Goal: Task Accomplishment & Management: Manage account settings

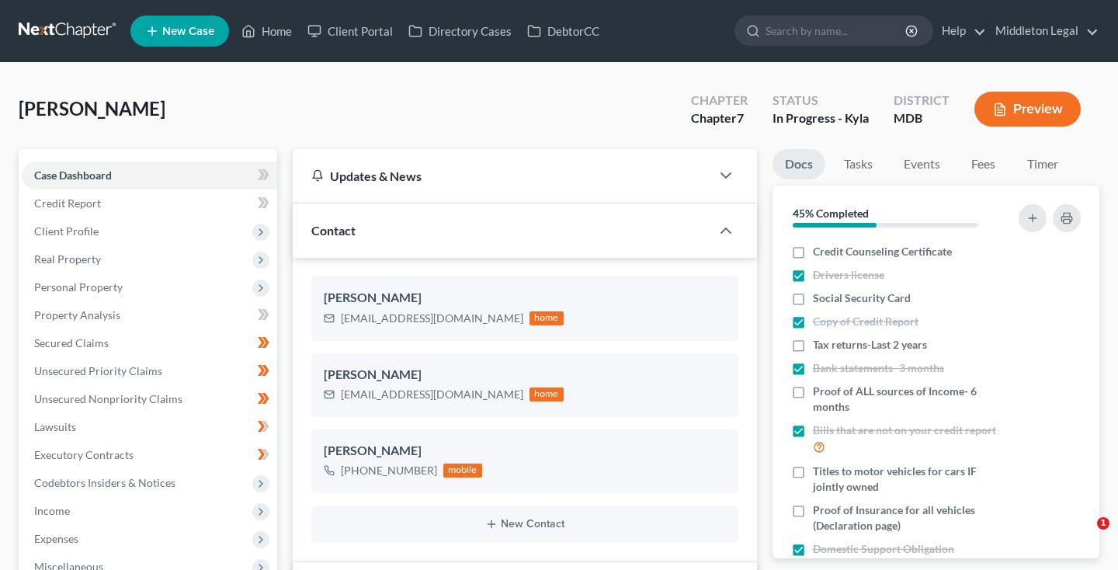
select select "6"
click at [66, 30] on link at bounding box center [68, 31] width 99 height 28
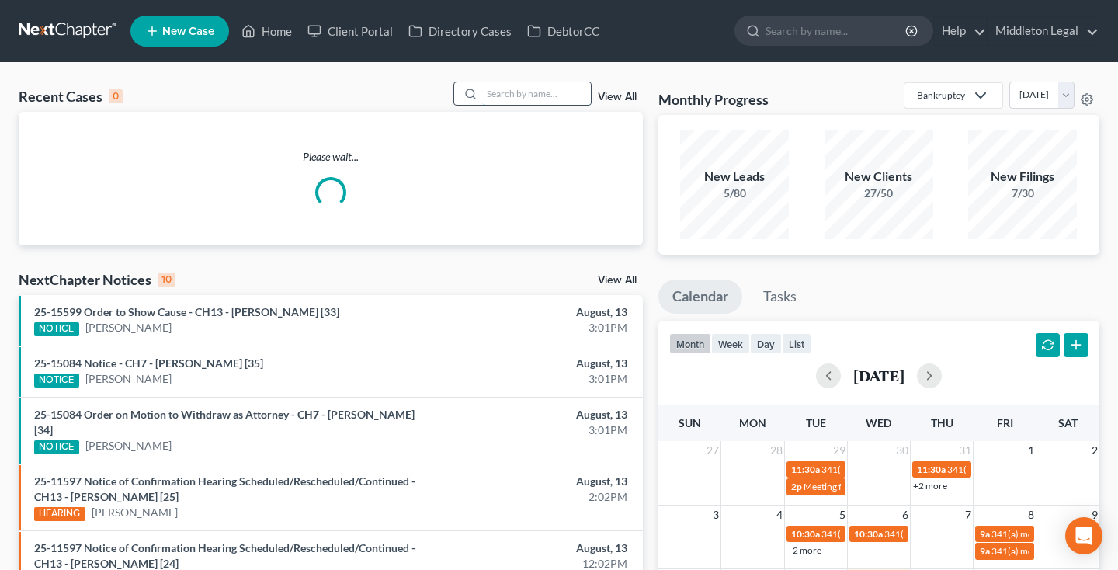
click at [548, 95] on input "search" at bounding box center [536, 93] width 109 height 23
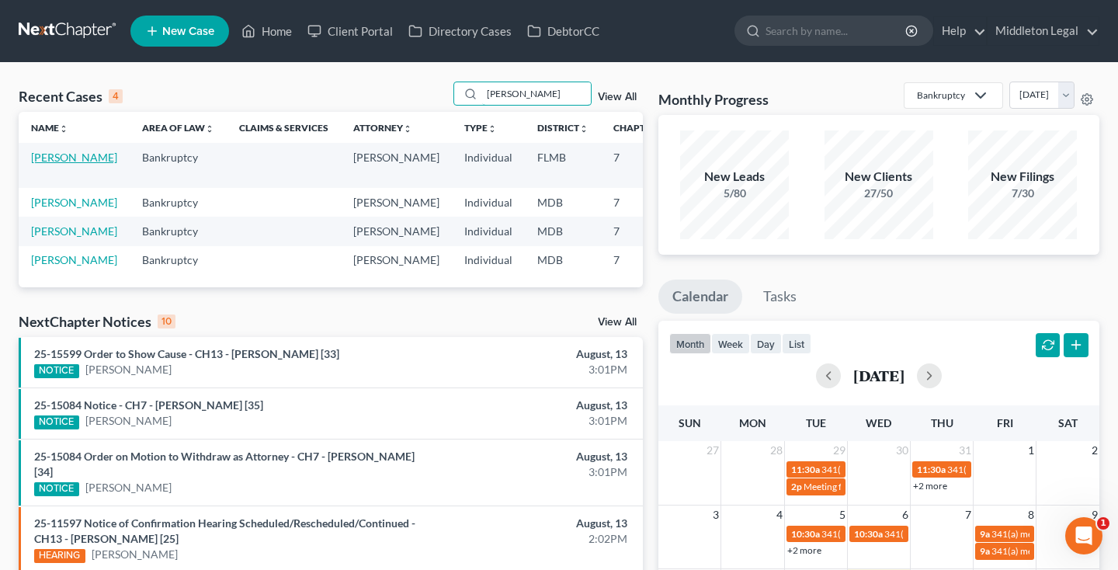
type input "diane"
click at [40, 164] on link "Leseth, Diane" at bounding box center [74, 157] width 86 height 13
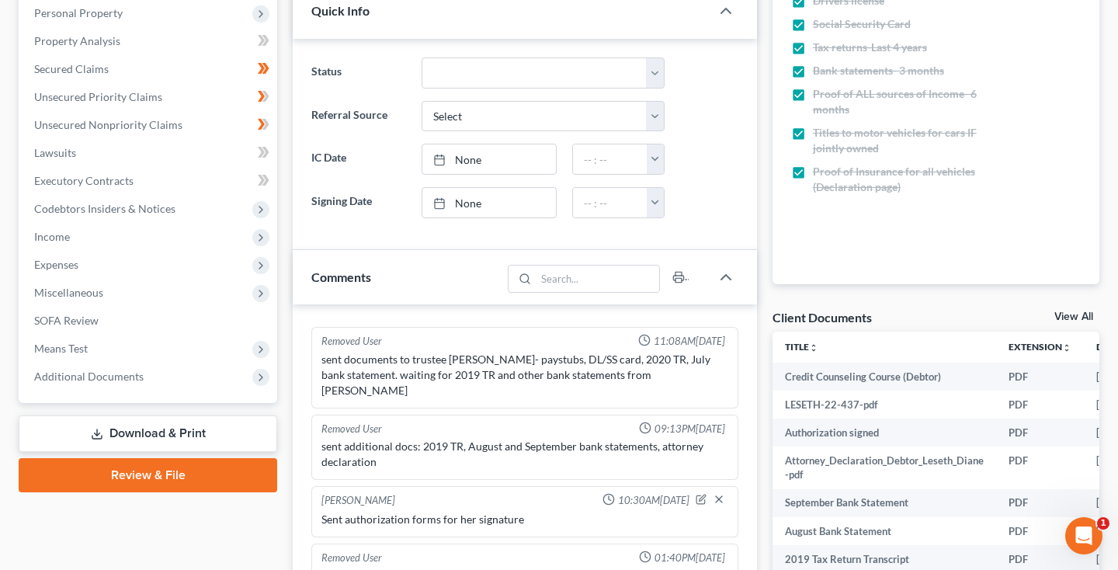
scroll to position [318, 0]
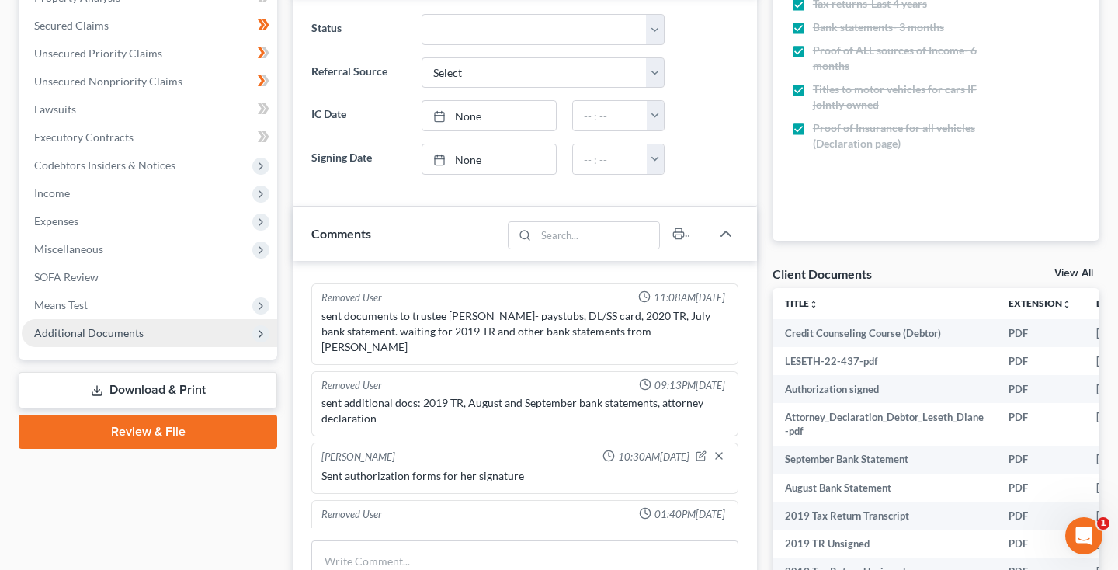
click at [114, 336] on span "Additional Documents" at bounding box center [88, 332] width 109 height 13
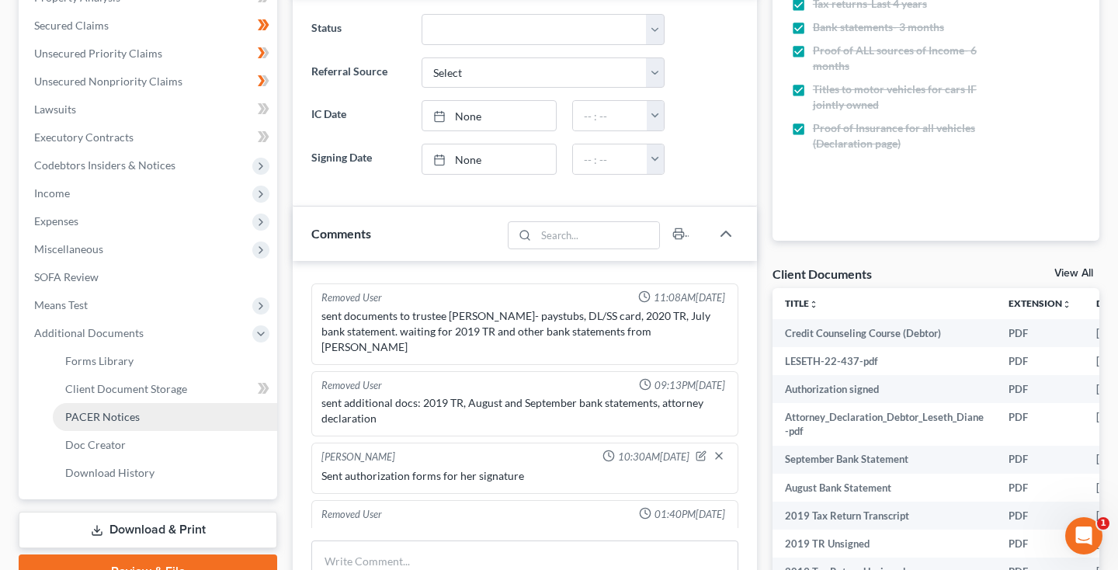
click at [117, 413] on span "PACER Notices" at bounding box center [102, 416] width 75 height 13
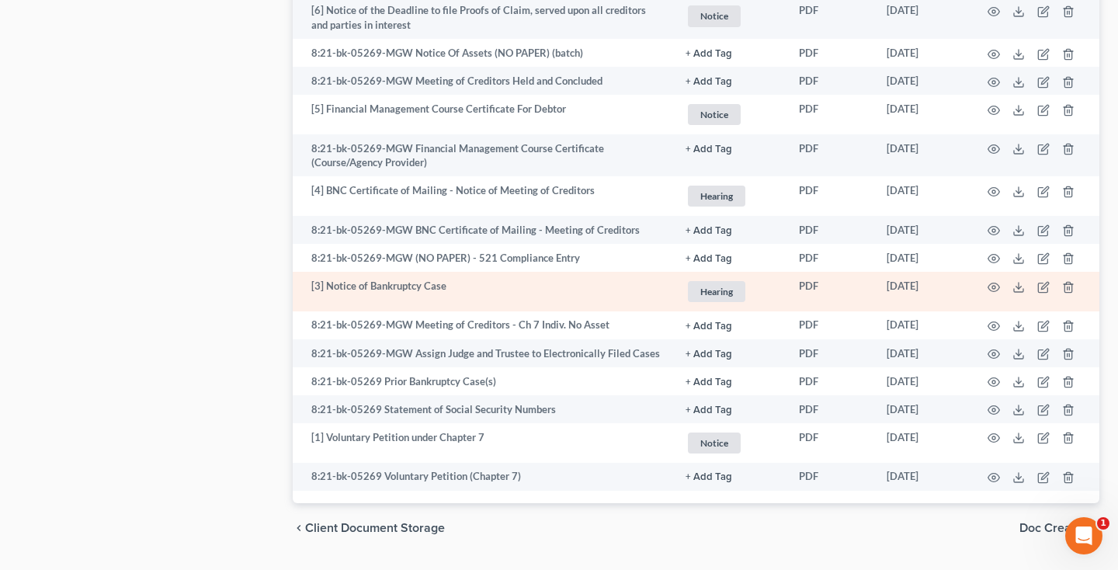
scroll to position [2245, 0]
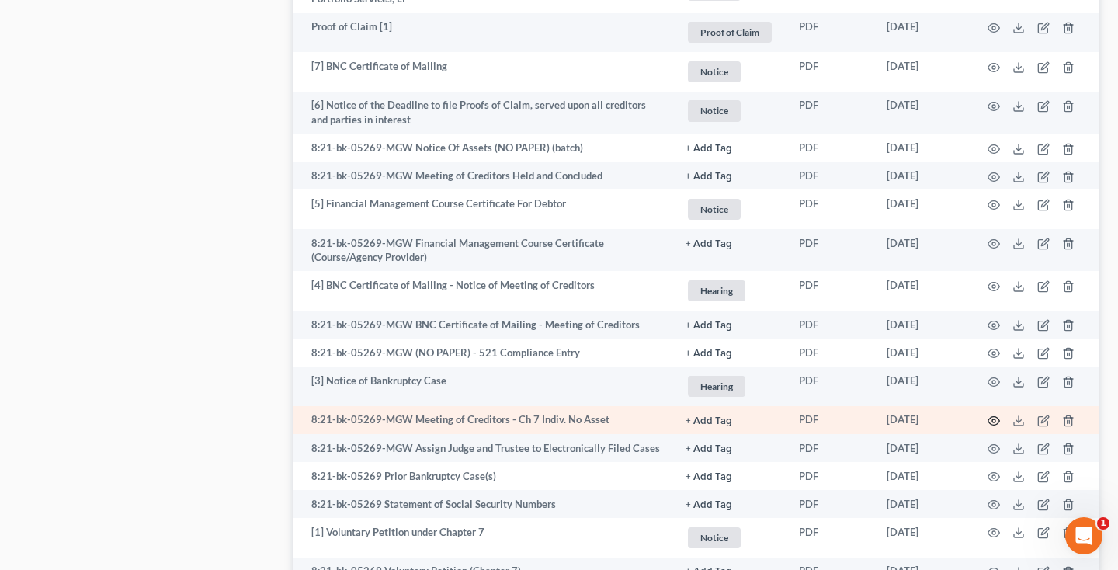
click at [996, 419] on circle "button" at bounding box center [993, 420] width 3 height 3
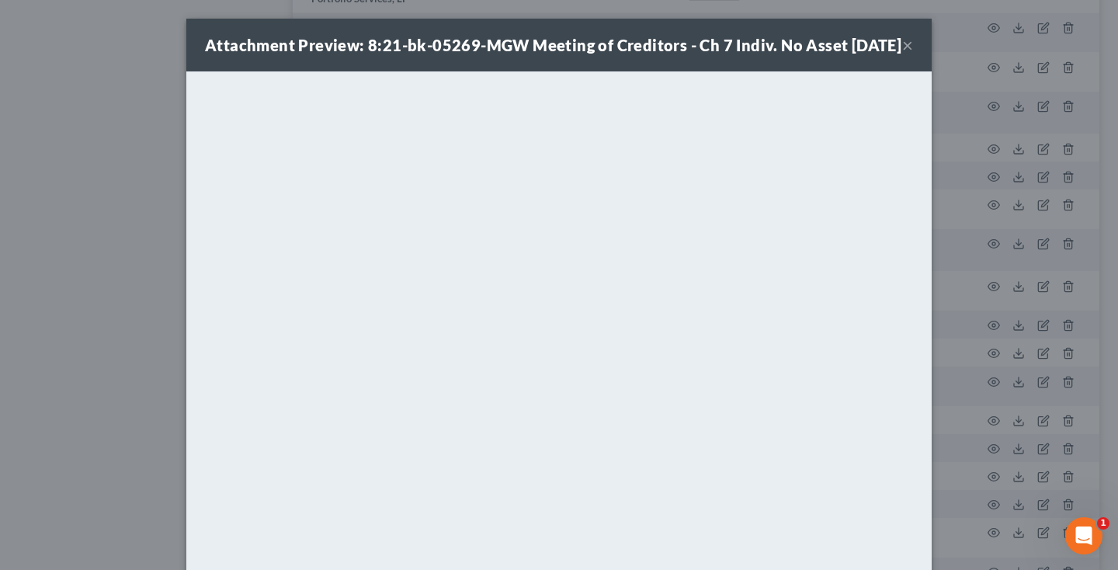
scroll to position [2240, 0]
click at [908, 54] on button "×" at bounding box center [907, 45] width 11 height 19
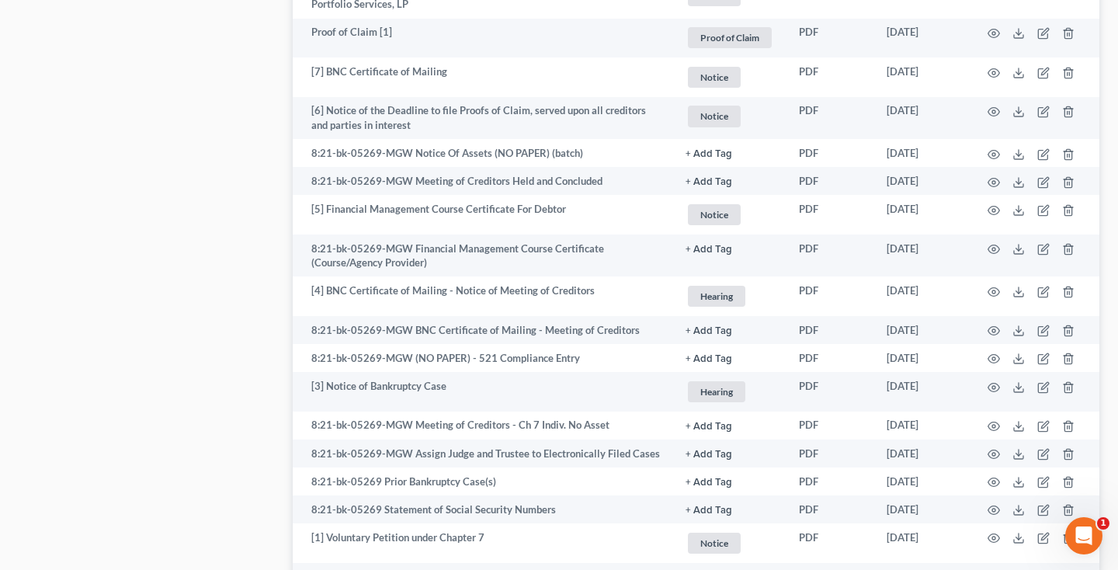
scroll to position [1253, 0]
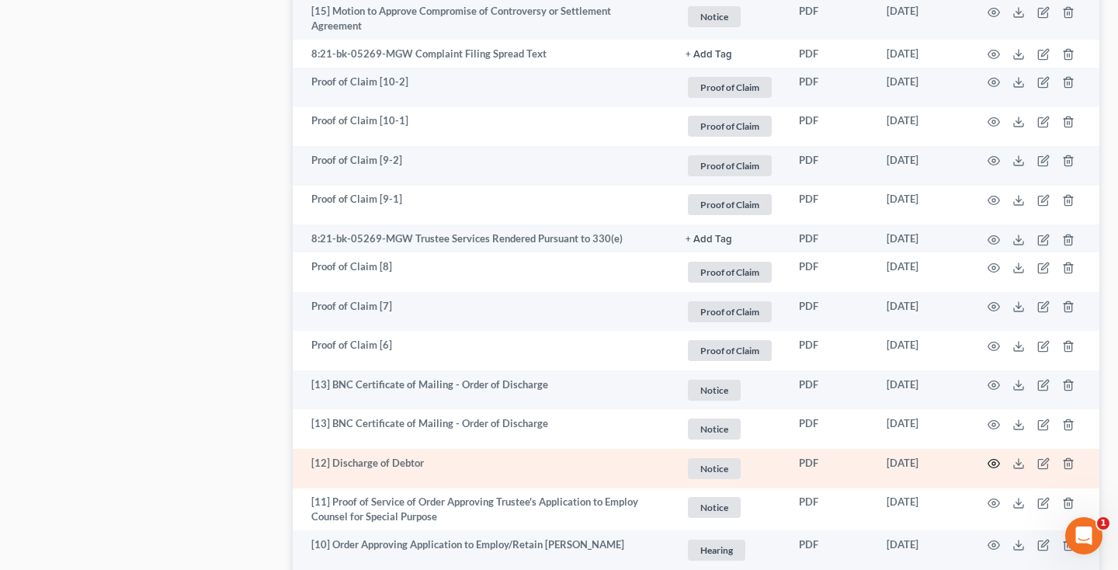
click at [990, 457] on icon "button" at bounding box center [994, 463] width 12 height 12
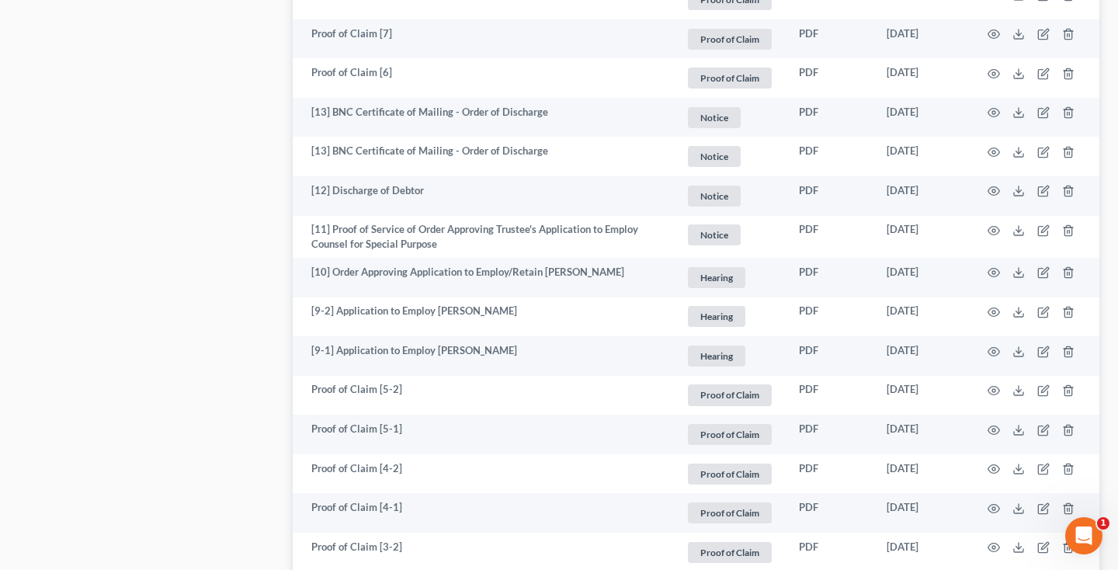
scroll to position [2368, 0]
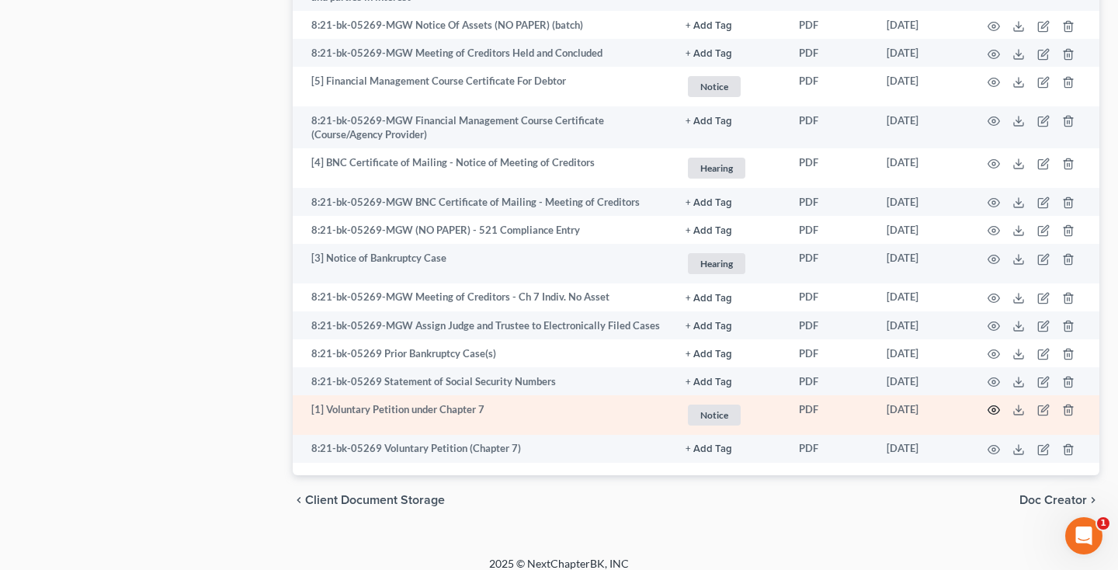
click at [996, 404] on icon "button" at bounding box center [994, 410] width 12 height 12
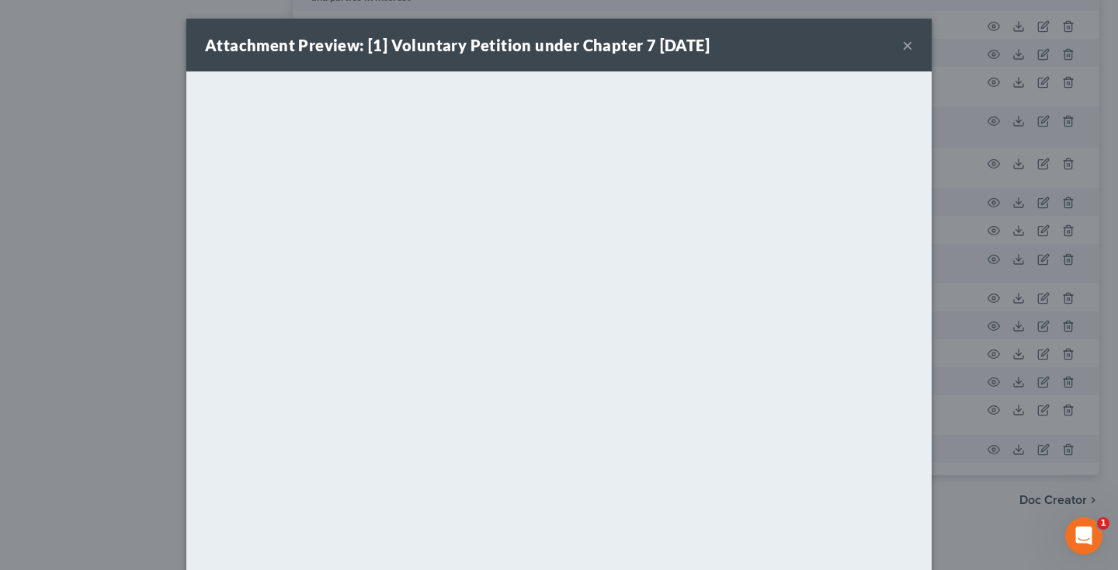
click at [909, 47] on button "×" at bounding box center [907, 45] width 11 height 19
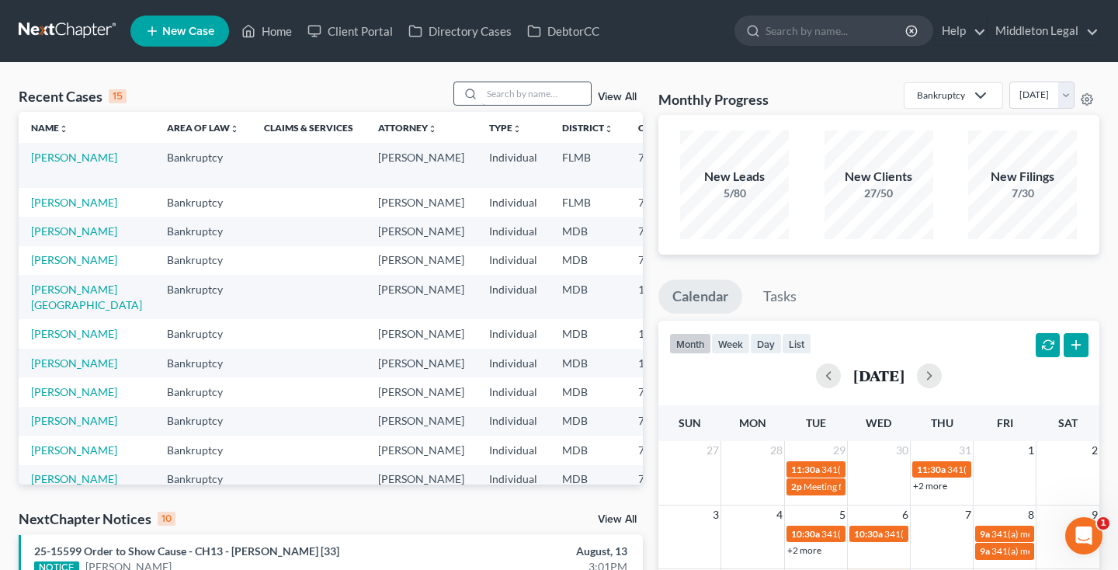
click at [558, 99] on input "search" at bounding box center [536, 93] width 109 height 23
type input "duane"
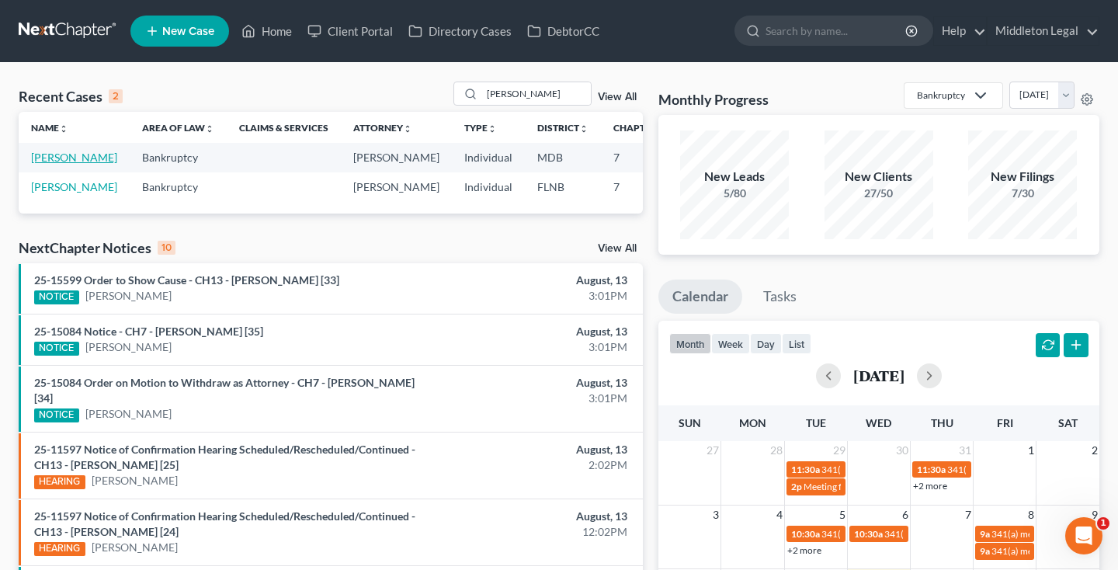
click at [50, 164] on link "[PERSON_NAME]" at bounding box center [74, 157] width 86 height 13
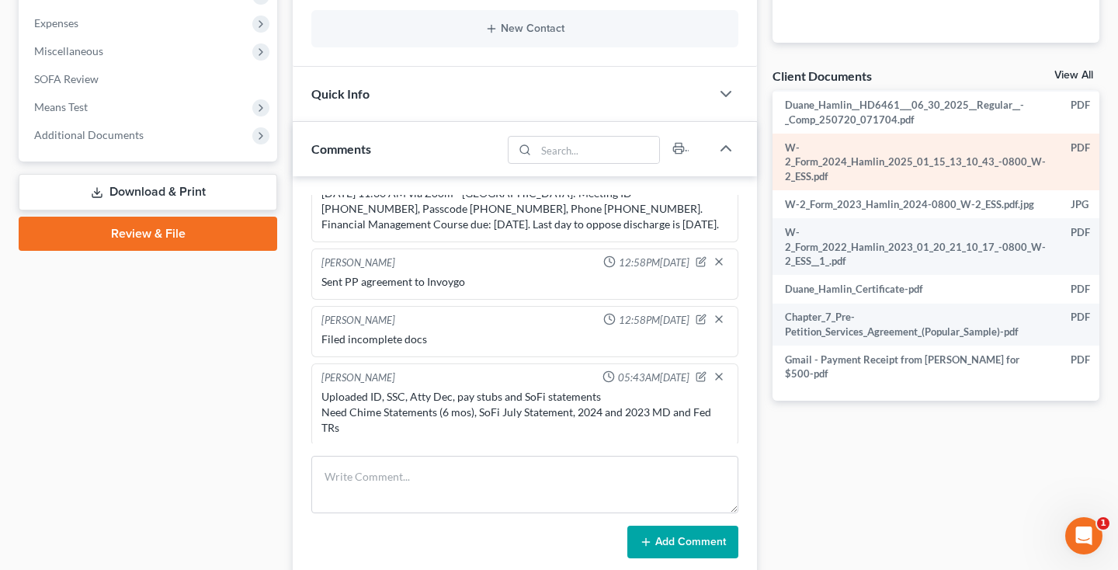
scroll to position [720, 0]
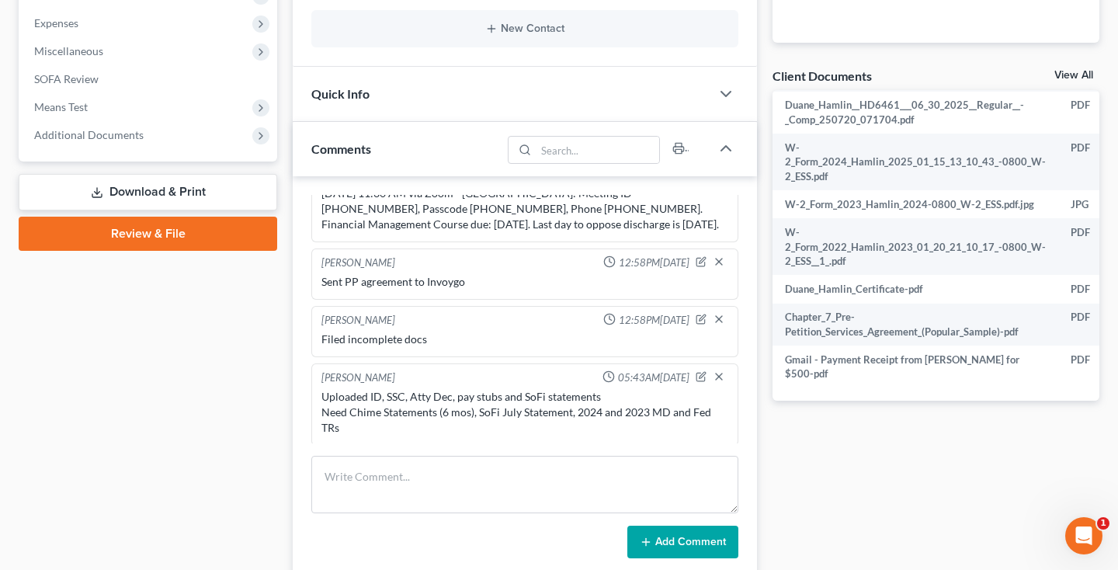
click at [1067, 75] on link "View All" at bounding box center [1074, 75] width 39 height 11
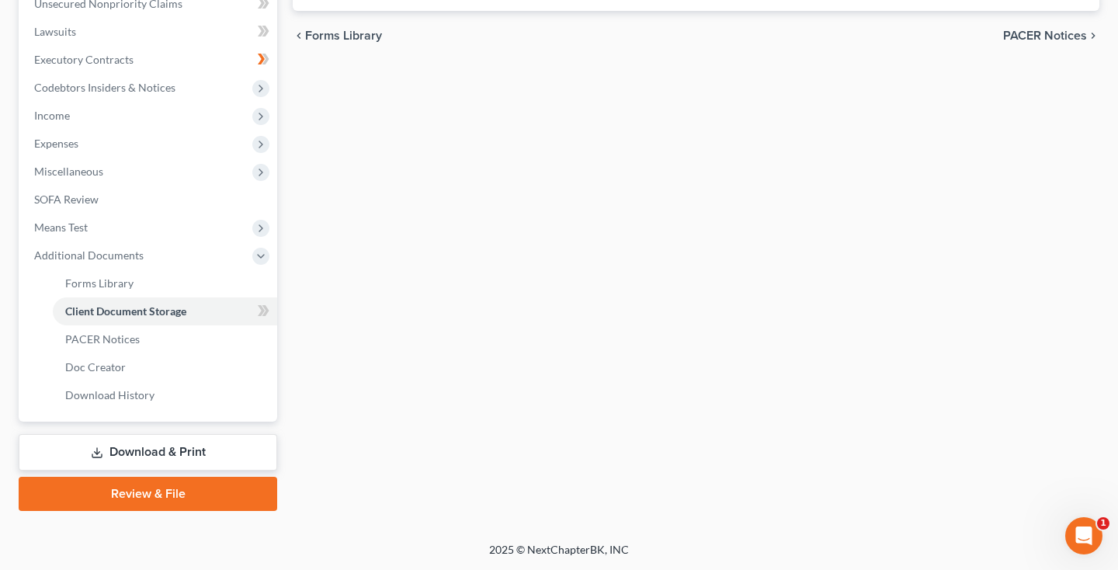
select select "14"
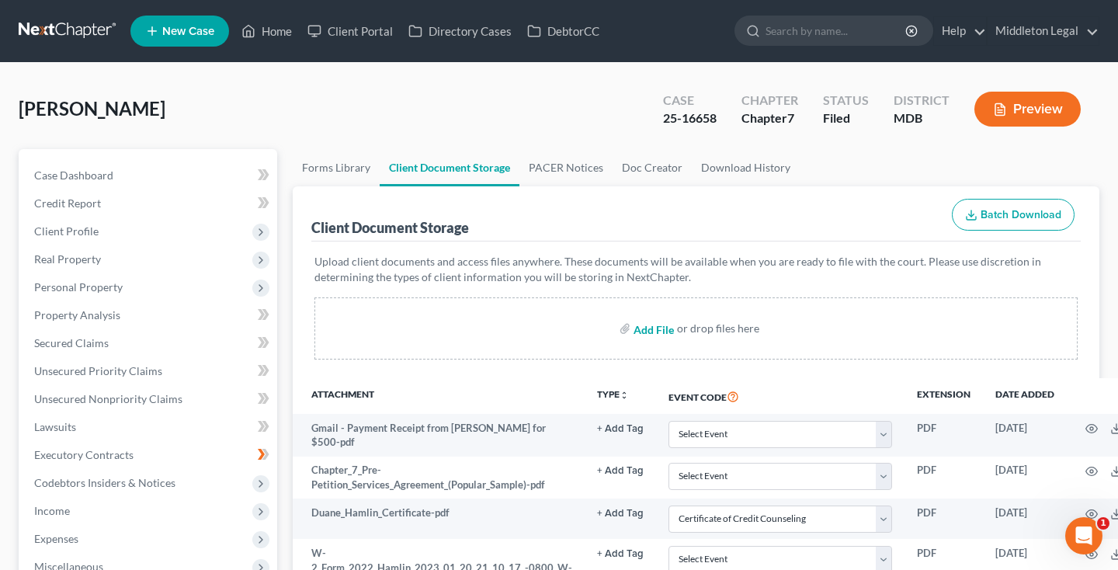
click at [655, 331] on input "file" at bounding box center [652, 328] width 37 height 28
type input "C:\fakepath\023f82e1-75e3-4bbe-8321-605c248e7977.pdf"
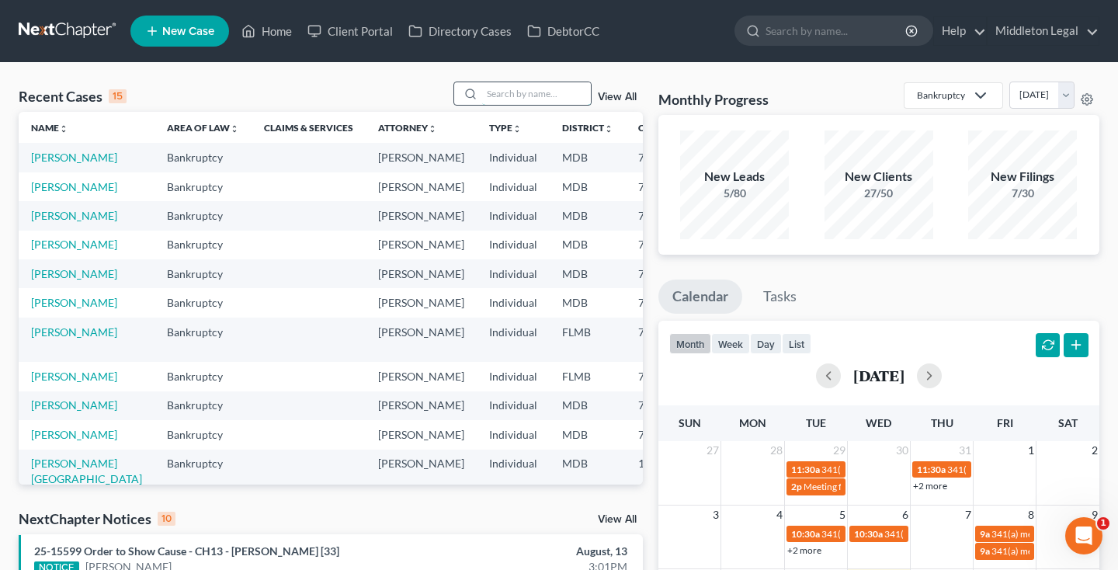
click at [535, 92] on input "search" at bounding box center [536, 93] width 109 height 23
type input "taber"
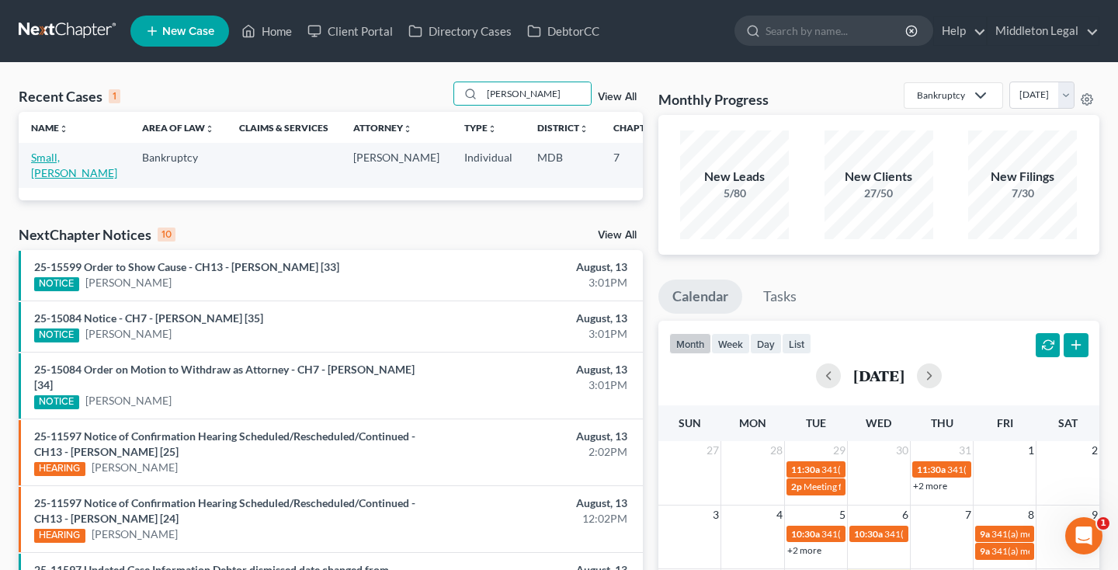
click at [50, 176] on link "Small, Taber" at bounding box center [74, 165] width 86 height 29
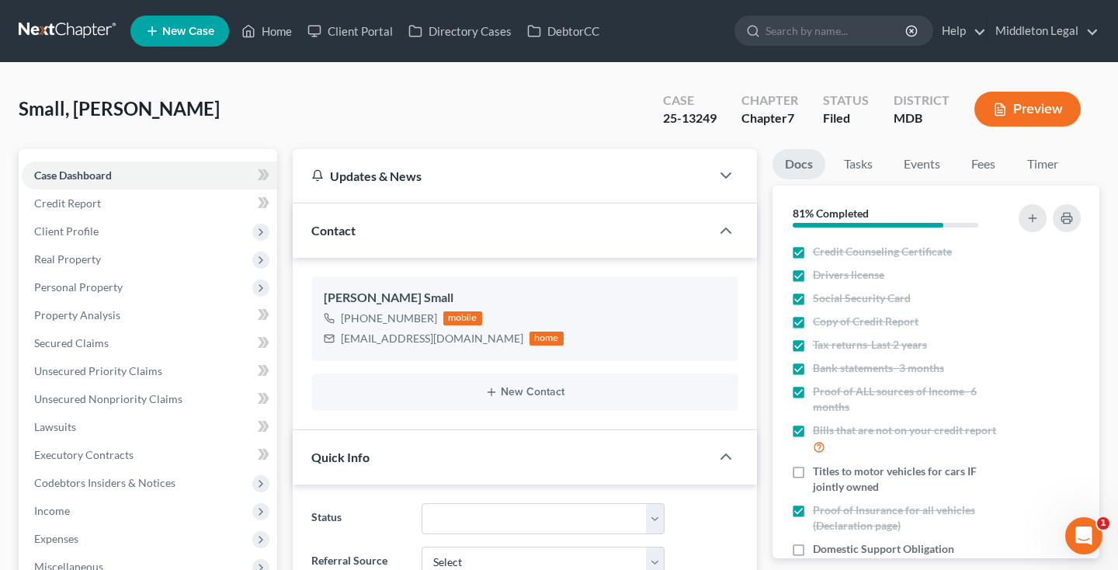
scroll to position [162, 0]
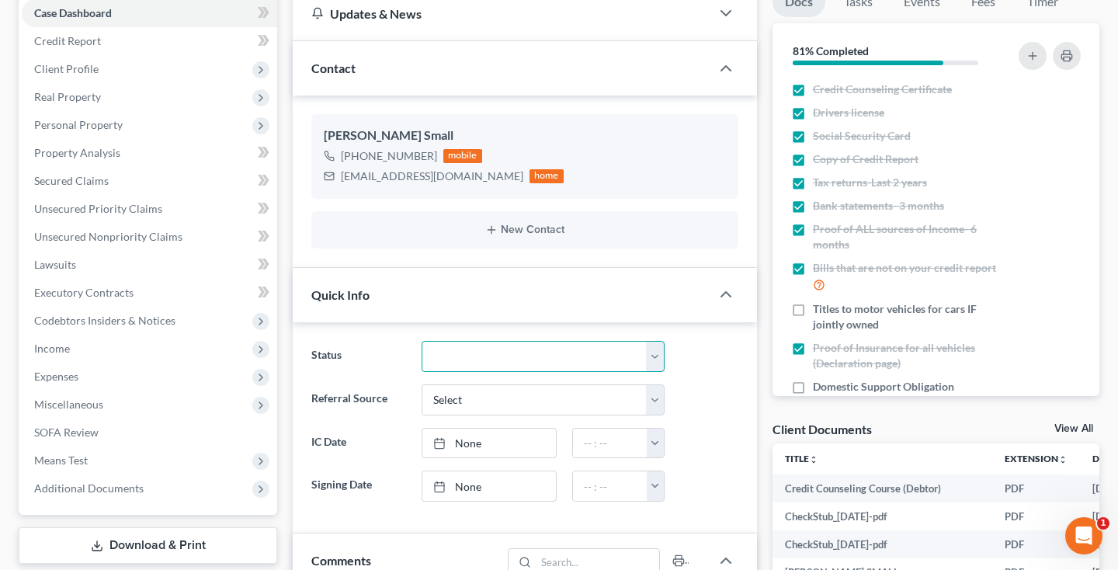
select select "1"
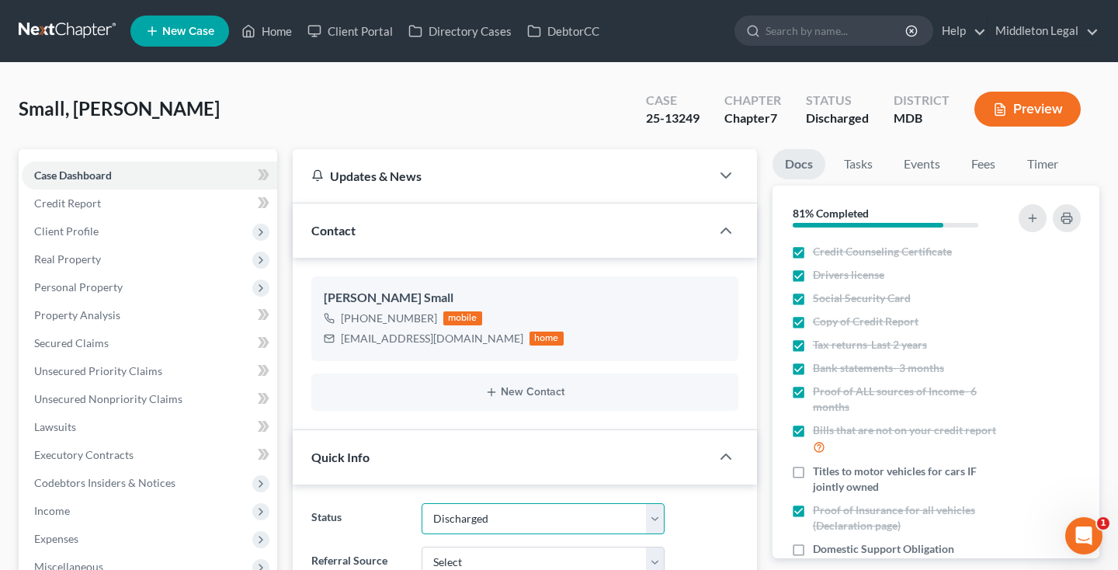
scroll to position [0, 0]
click at [59, 26] on link at bounding box center [68, 31] width 99 height 28
